Goal: Transaction & Acquisition: Purchase product/service

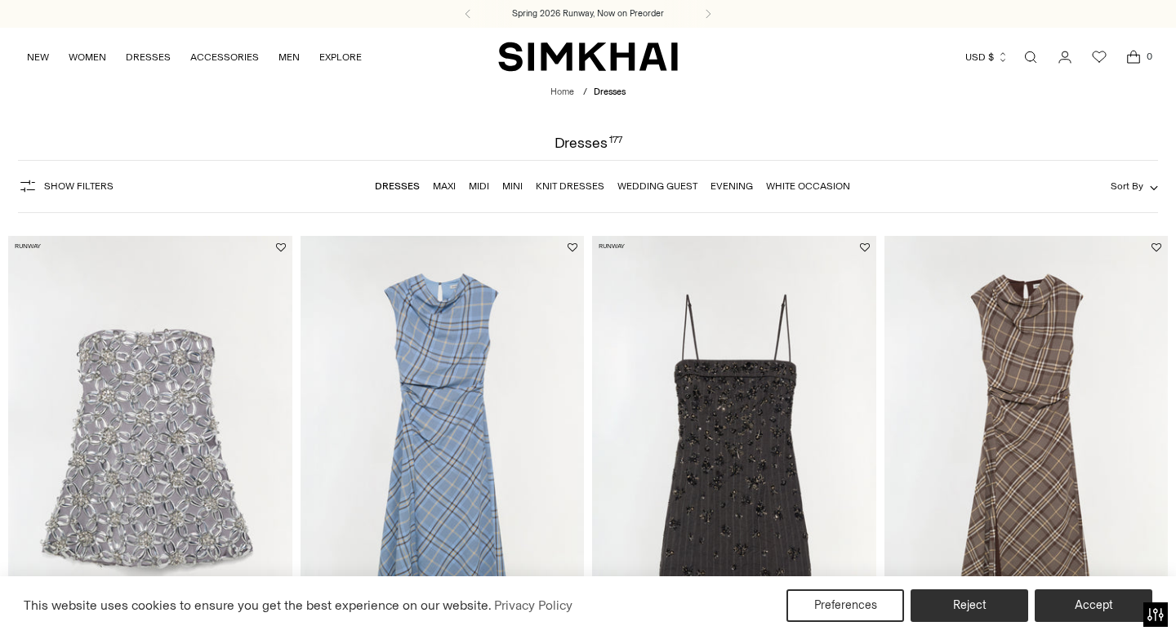
scroll to position [16, 0]
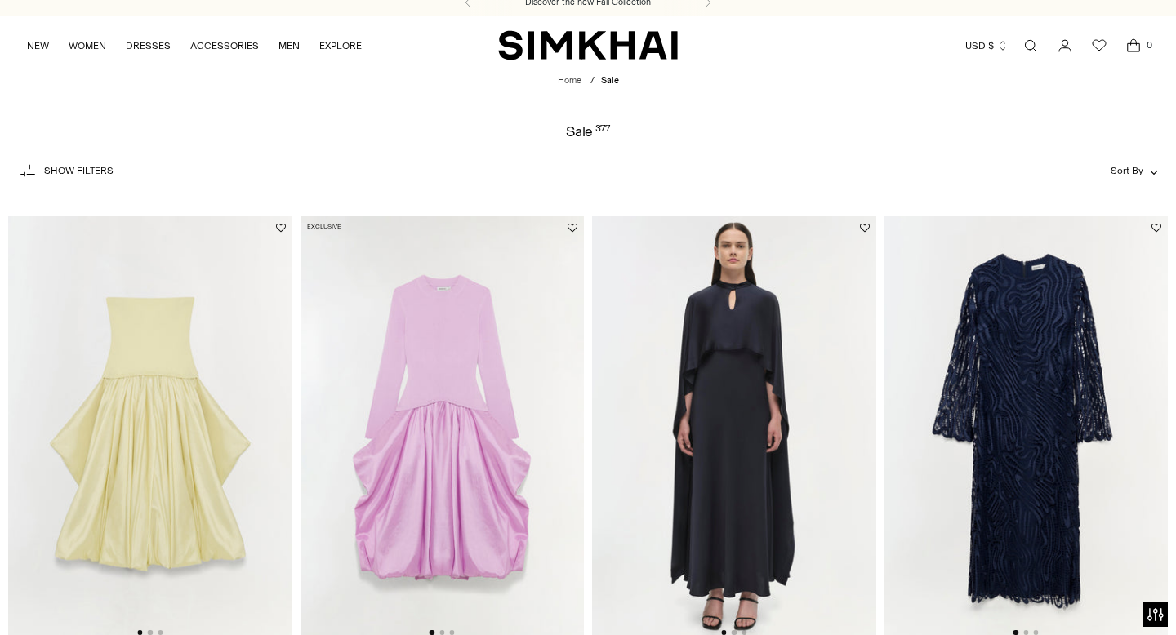
scroll to position [11, 0]
click at [1131, 171] on span "Sort By" at bounding box center [1126, 170] width 33 height 11
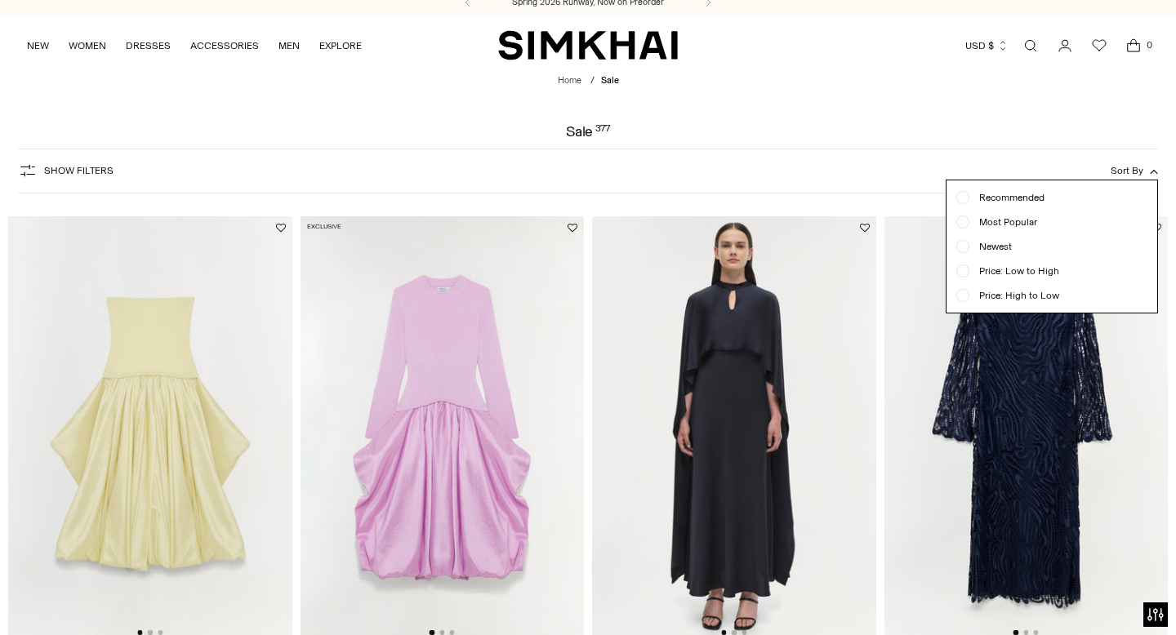
click at [1036, 268] on span "Price: Low to High" at bounding box center [1014, 271] width 90 height 15
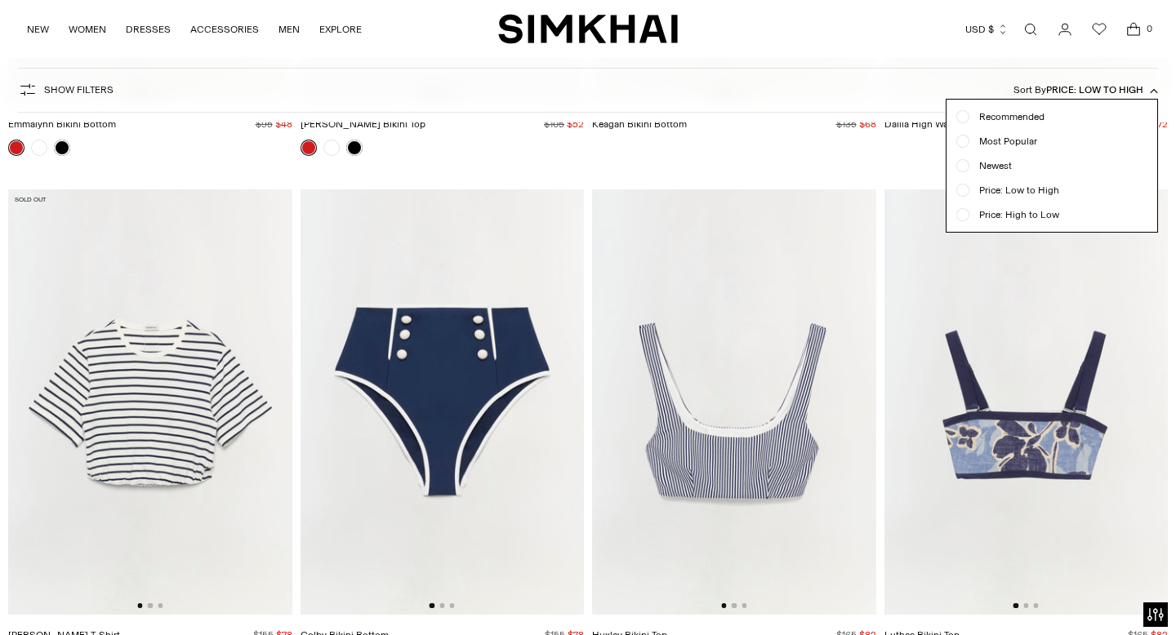
scroll to position [553, 0]
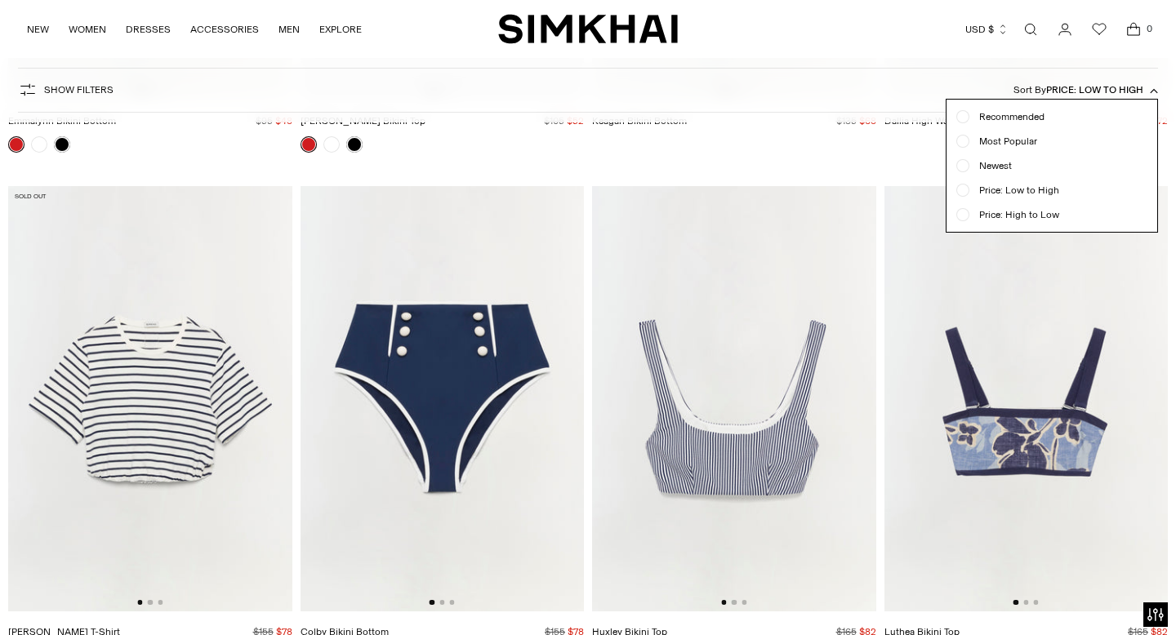
click at [819, 33] on div "Currency USD $ Albania (ALL L) Algeria (DZD د.ج) Andorra (EUR €) Angola (AOA Kz…" at bounding box center [914, 29] width 472 height 36
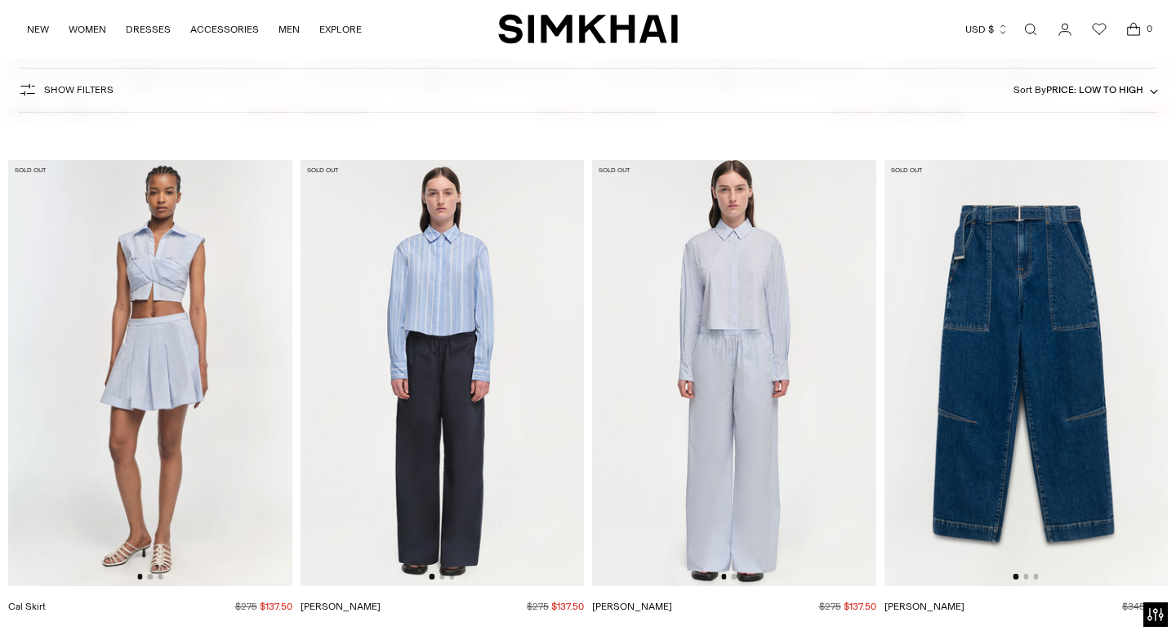
scroll to position [3380, 0]
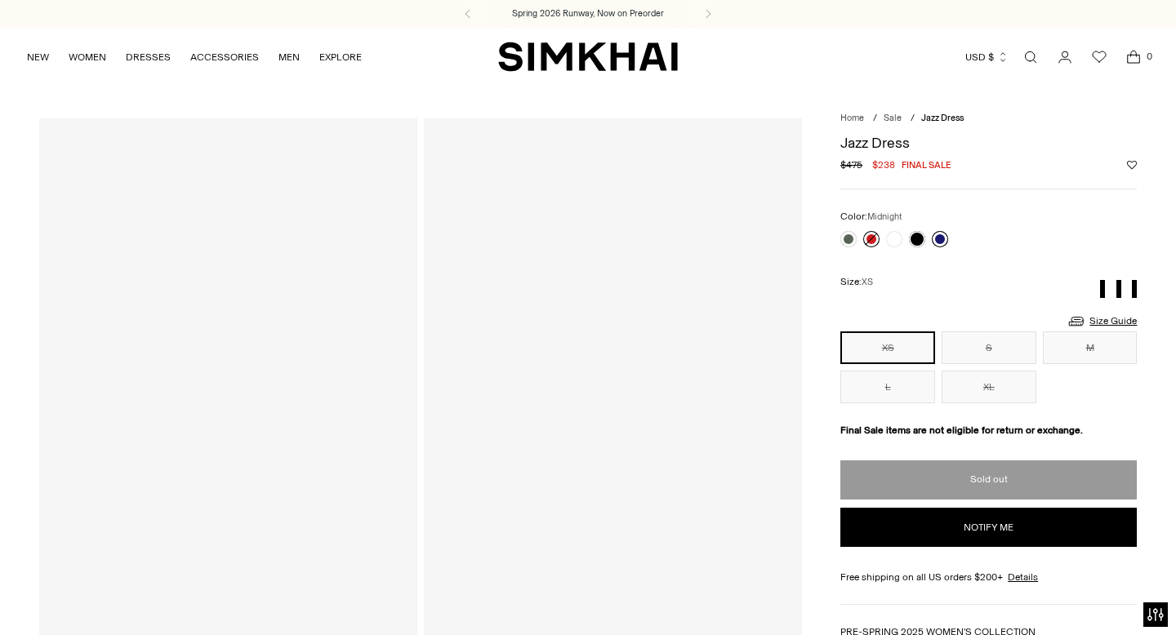
click at [937, 237] on link at bounding box center [939, 239] width 16 height 16
